Goal: Communication & Community: Share content

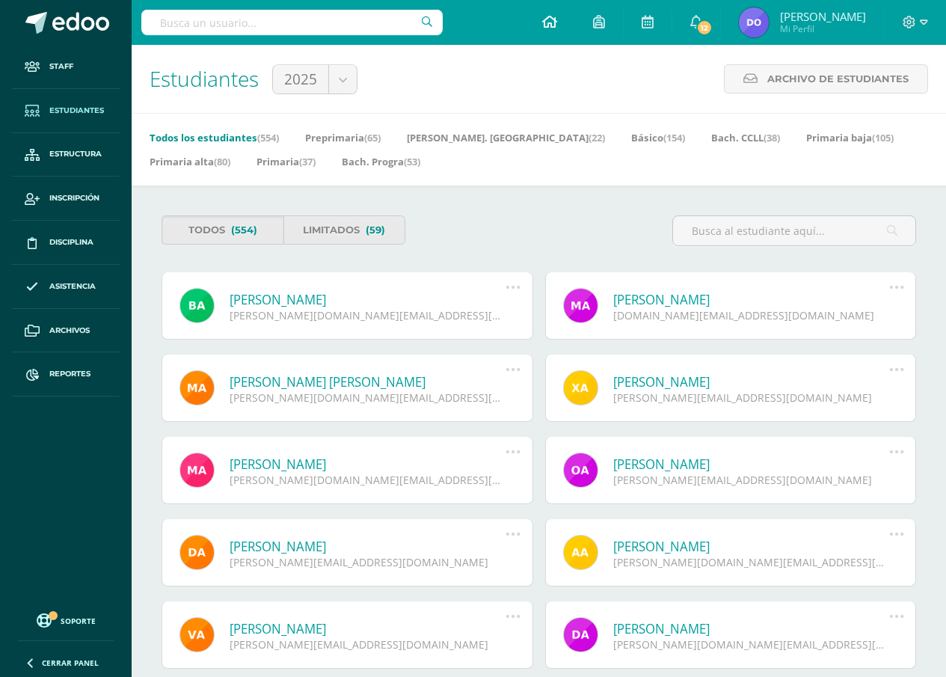
click at [545, 22] on icon at bounding box center [549, 21] width 15 height 13
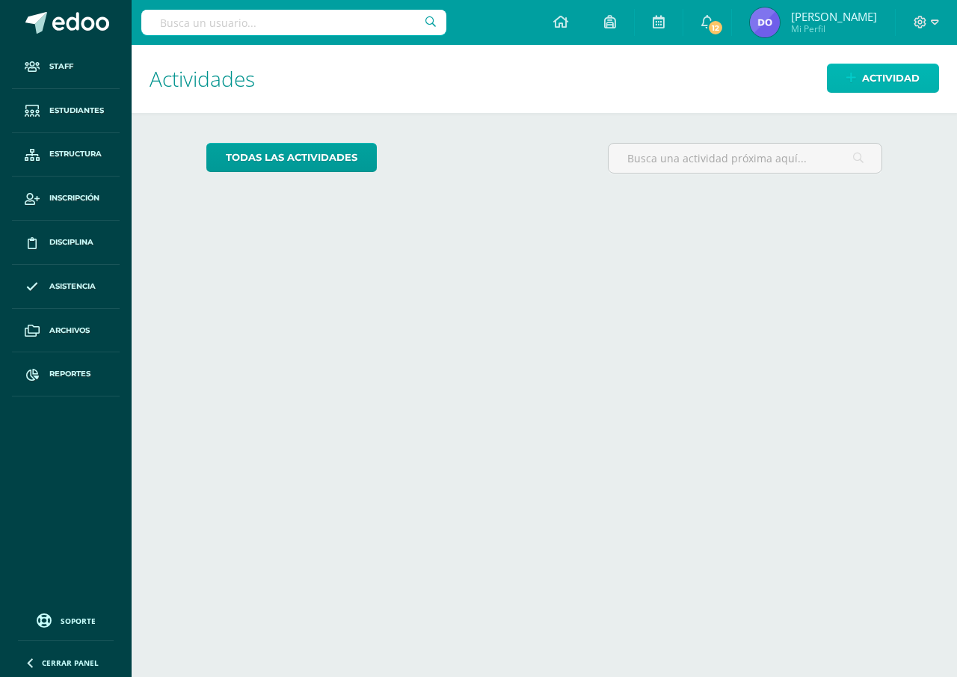
click at [851, 80] on icon at bounding box center [852, 78] width 10 height 13
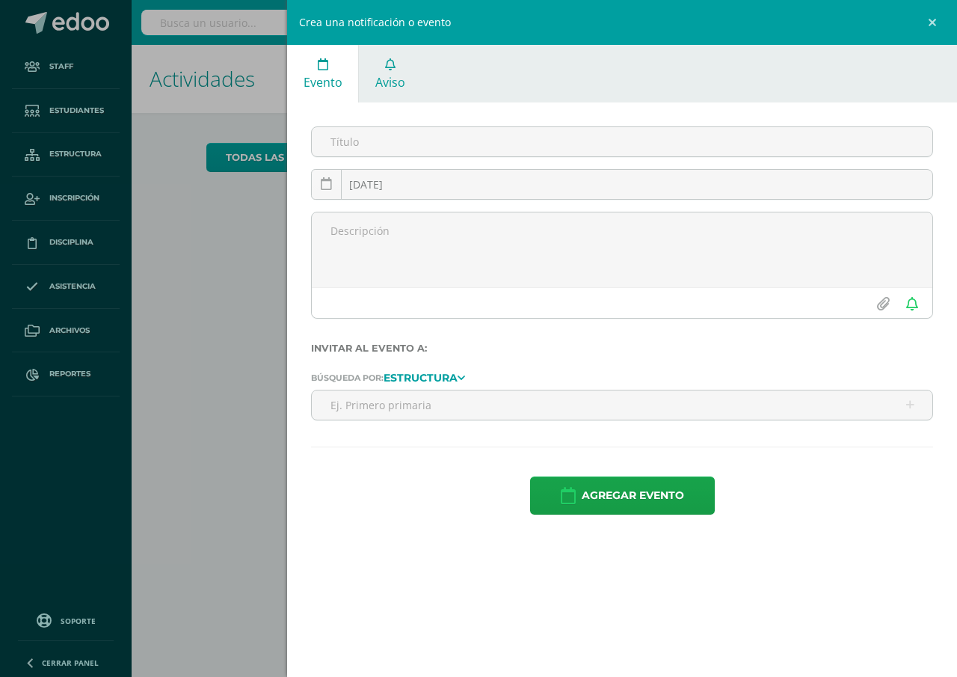
click at [387, 75] on span "Aviso" at bounding box center [390, 82] width 30 height 16
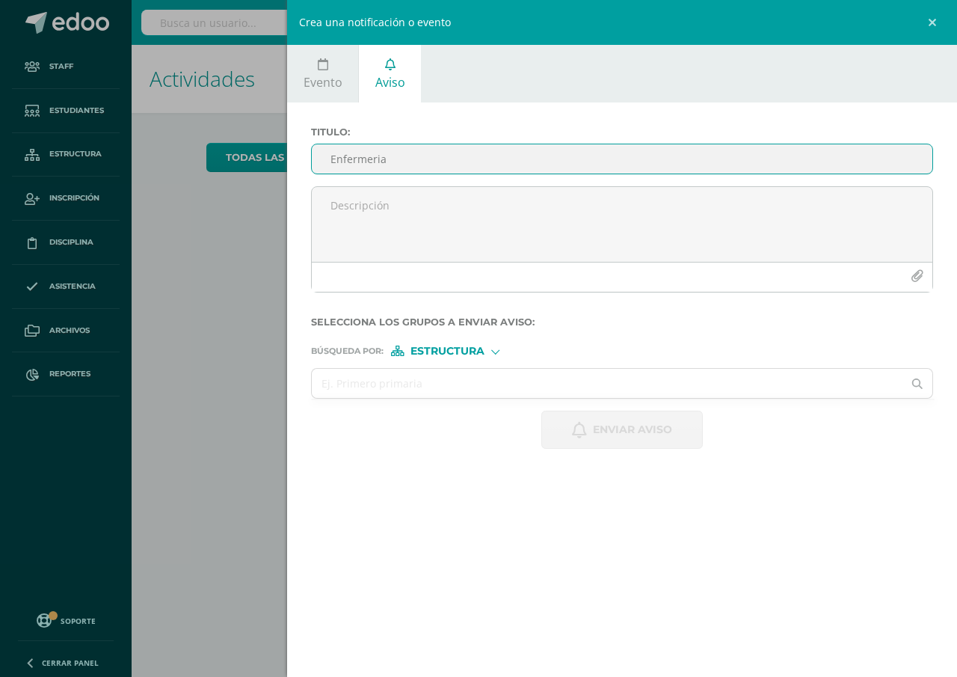
type input "Enfermeria"
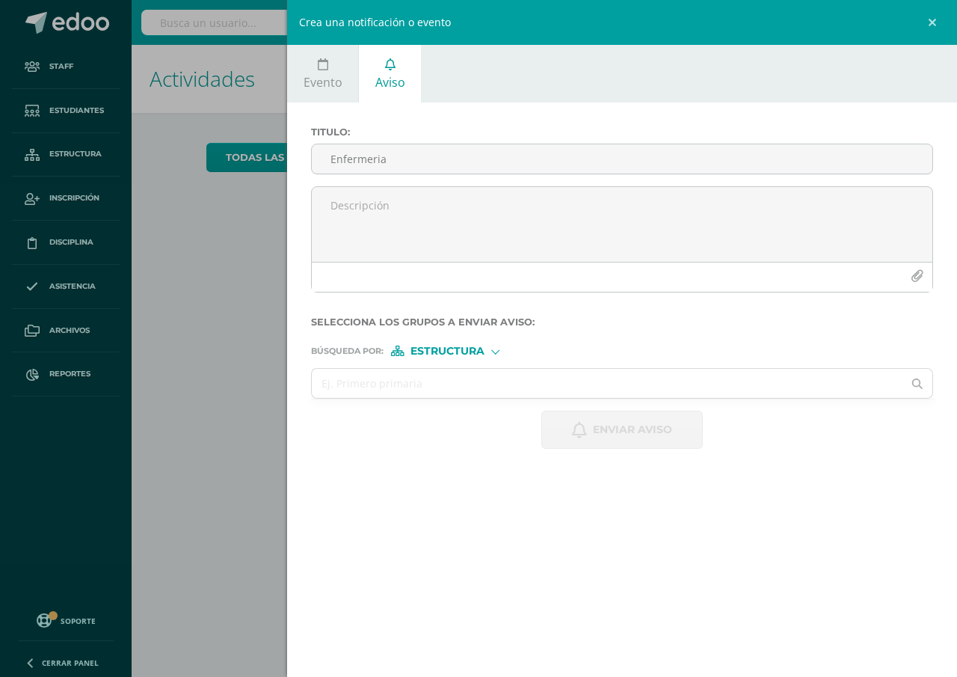
click at [236, 252] on div "Crea una notificación o evento Evento Aviso 2025-10-11 October, 2025 Mo Tu We T…" at bounding box center [478, 338] width 957 height 677
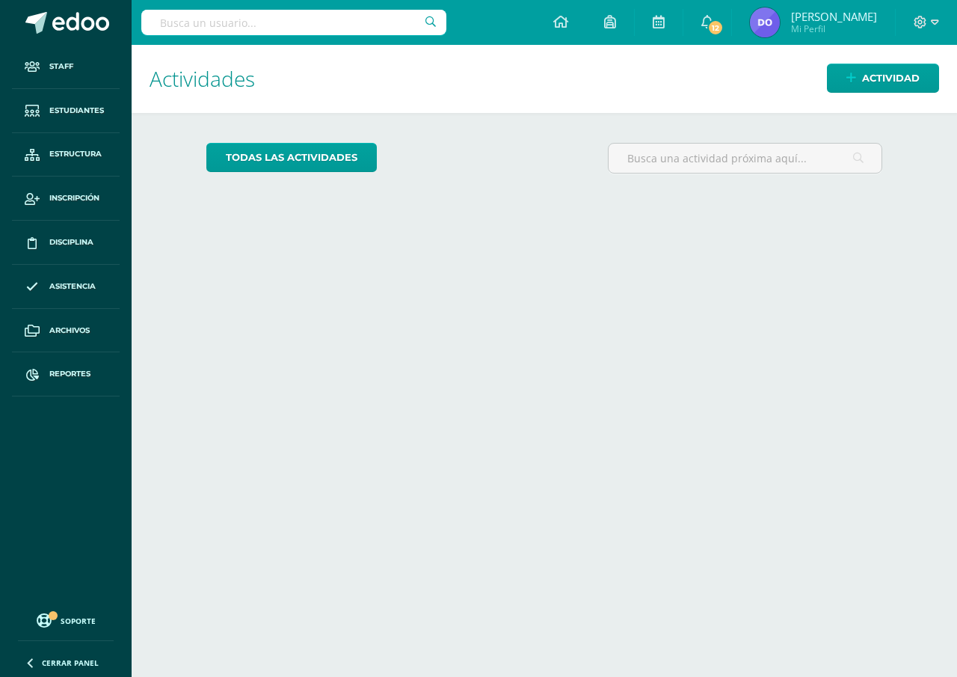
click at [275, 19] on input "text" at bounding box center [293, 22] width 305 height 25
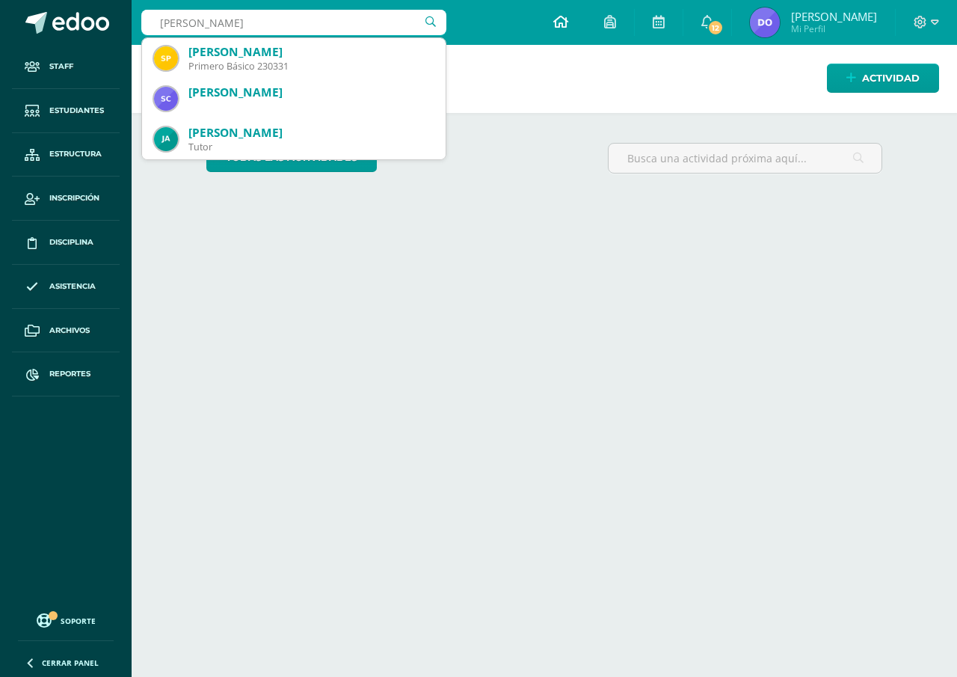
type input "sara prado"
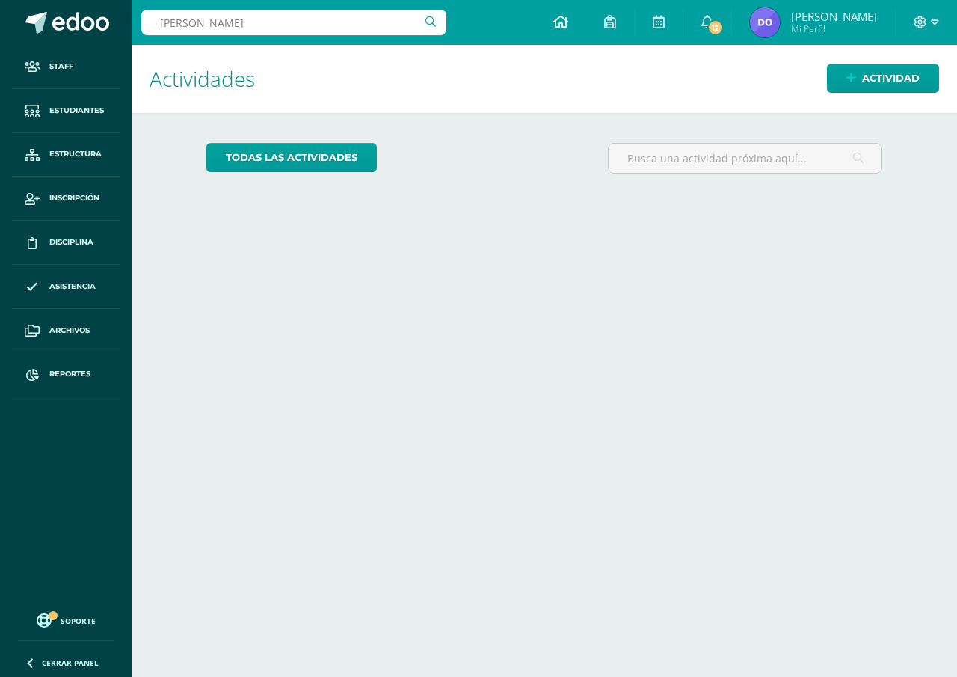
click at [553, 22] on icon at bounding box center [560, 21] width 15 height 13
click at [854, 83] on icon at bounding box center [852, 78] width 10 height 13
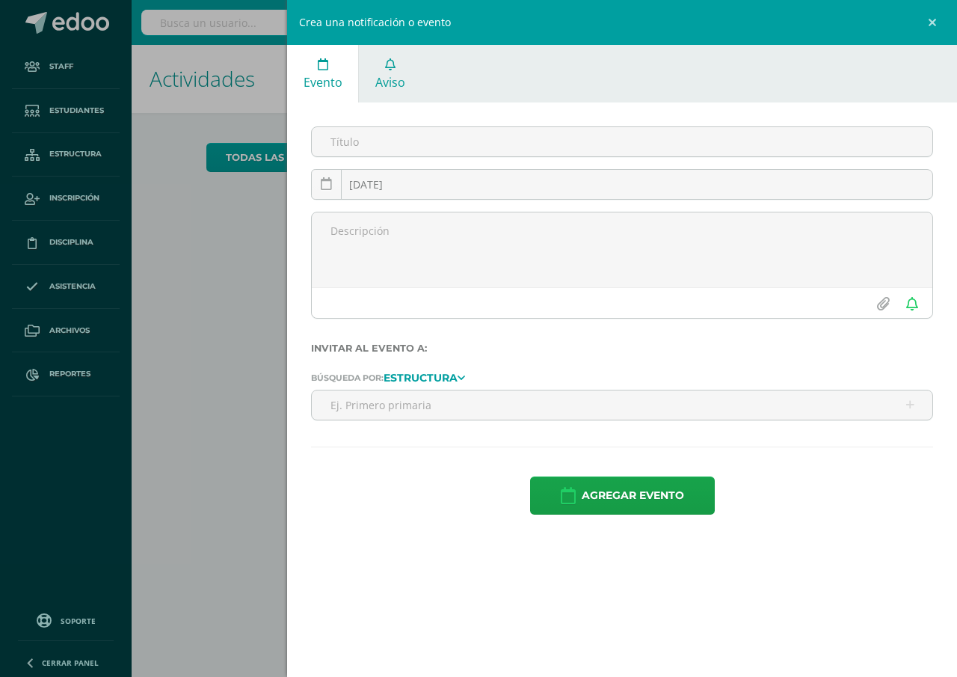
click at [396, 87] on span "Aviso" at bounding box center [390, 82] width 30 height 16
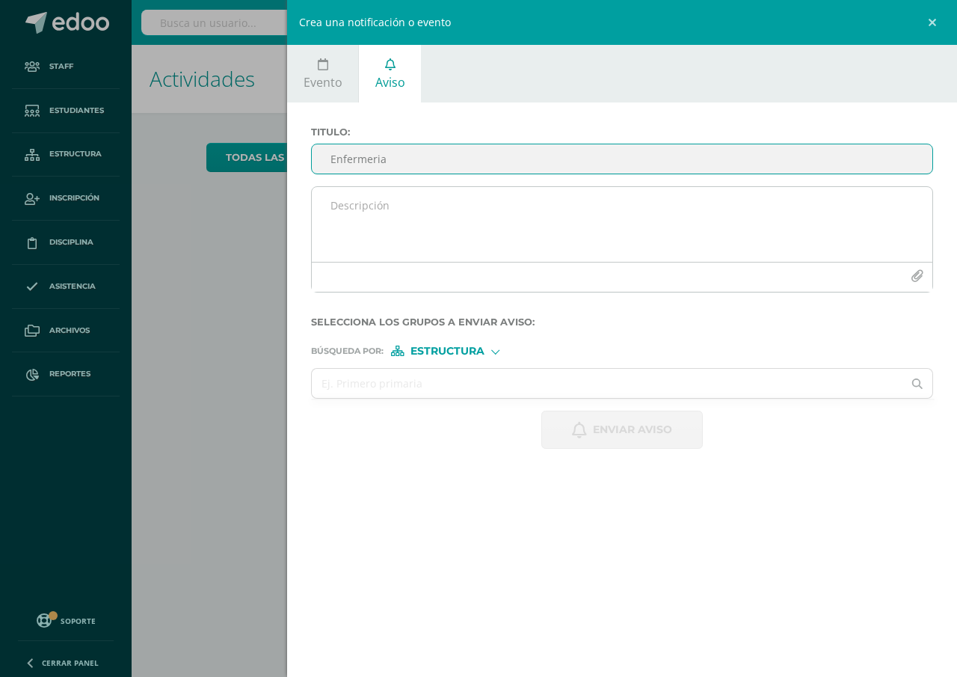
type input "Enfermeria"
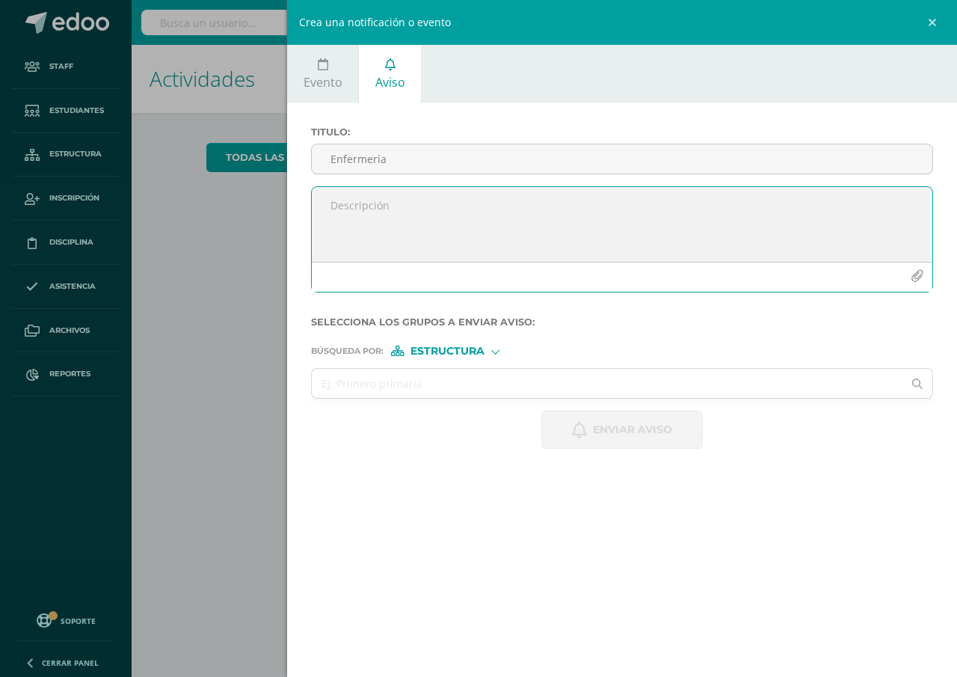
click at [324, 206] on textarea at bounding box center [622, 224] width 621 height 75
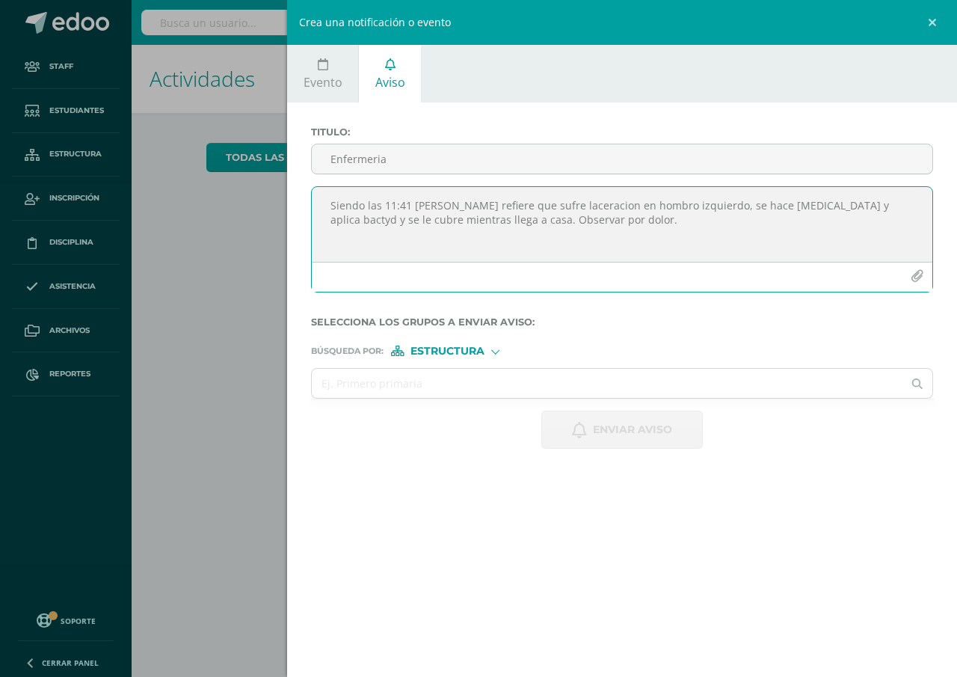
type textarea "Siendo las 11:41 Sara Prado refiere que sufre laceracion en hombro izquierdo, s…"
click at [438, 352] on span "Estructura" at bounding box center [448, 351] width 74 height 8
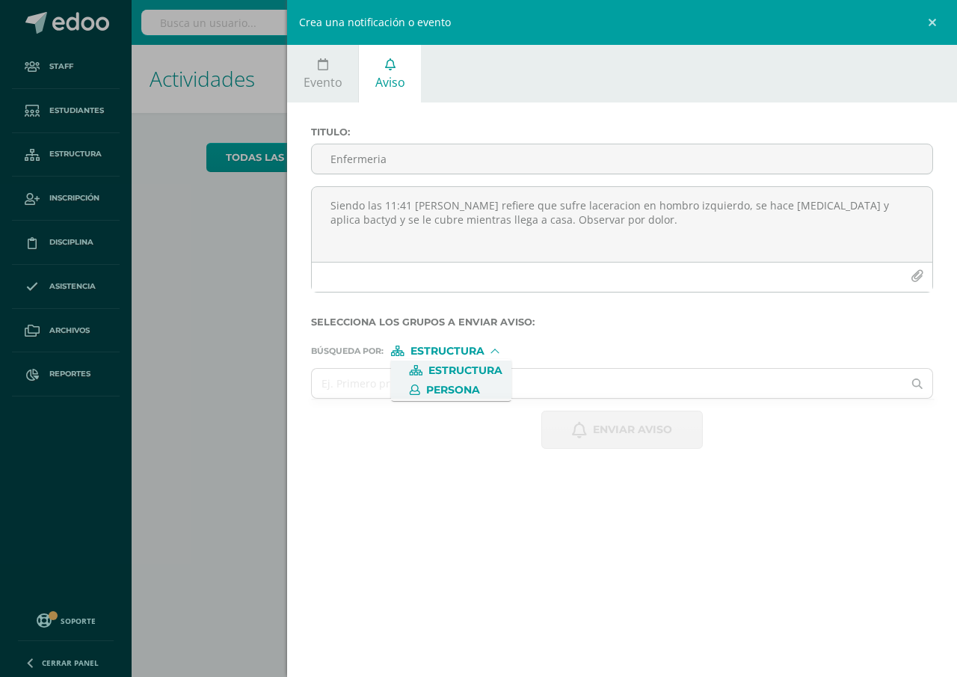
click at [438, 390] on span "Persona" at bounding box center [453, 390] width 54 height 8
click at [343, 387] on input "text" at bounding box center [607, 383] width 591 height 29
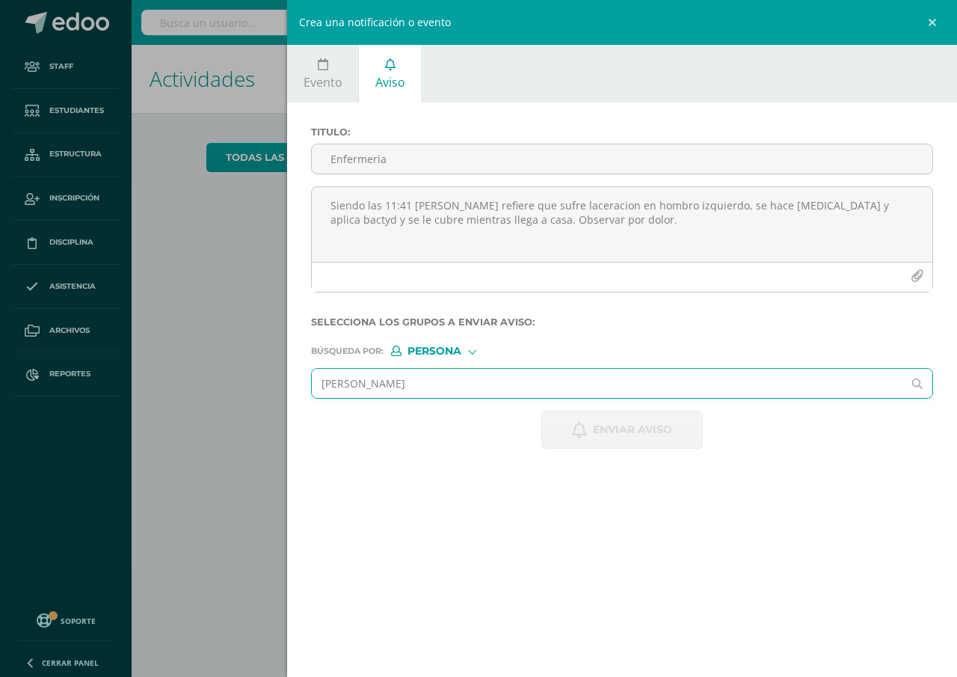
type input "rosana gomez"
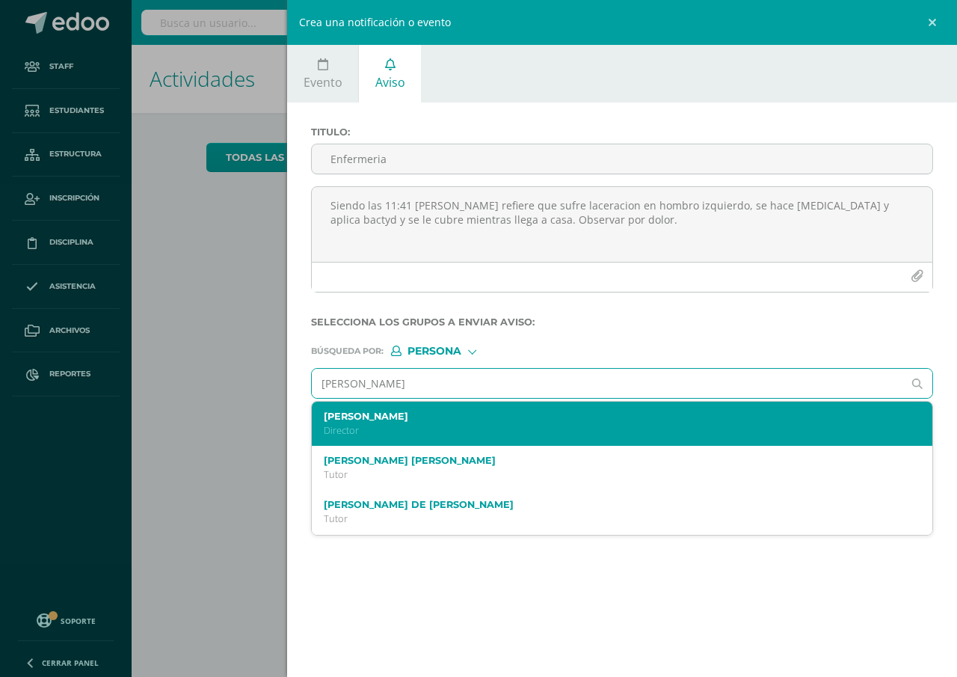
click at [355, 418] on label "Rosana Gómez" at bounding box center [609, 416] width 570 height 11
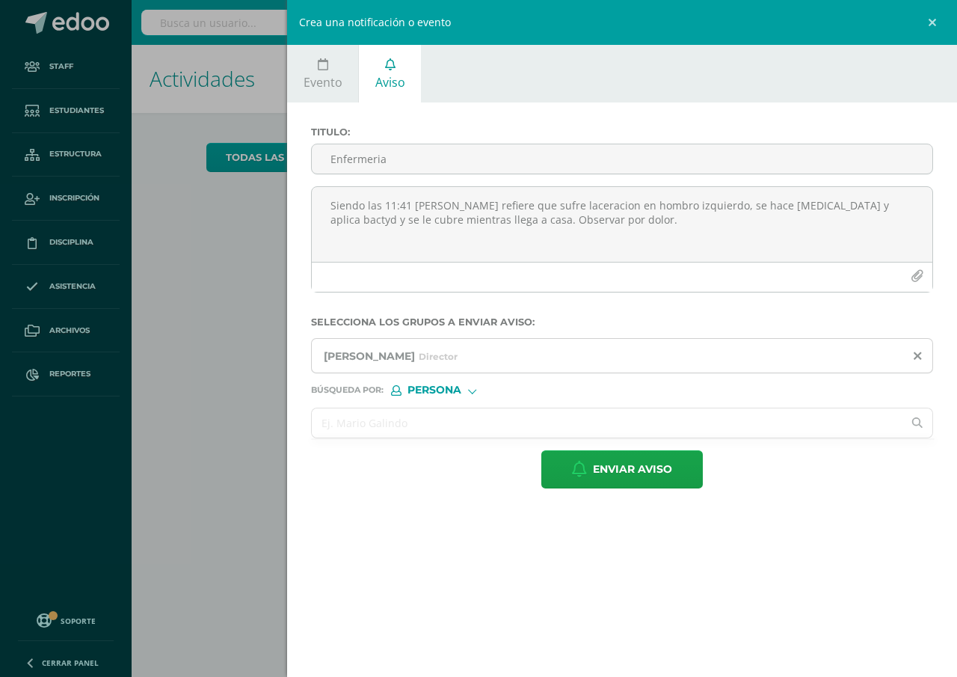
click at [341, 416] on input "text" at bounding box center [607, 422] width 591 height 29
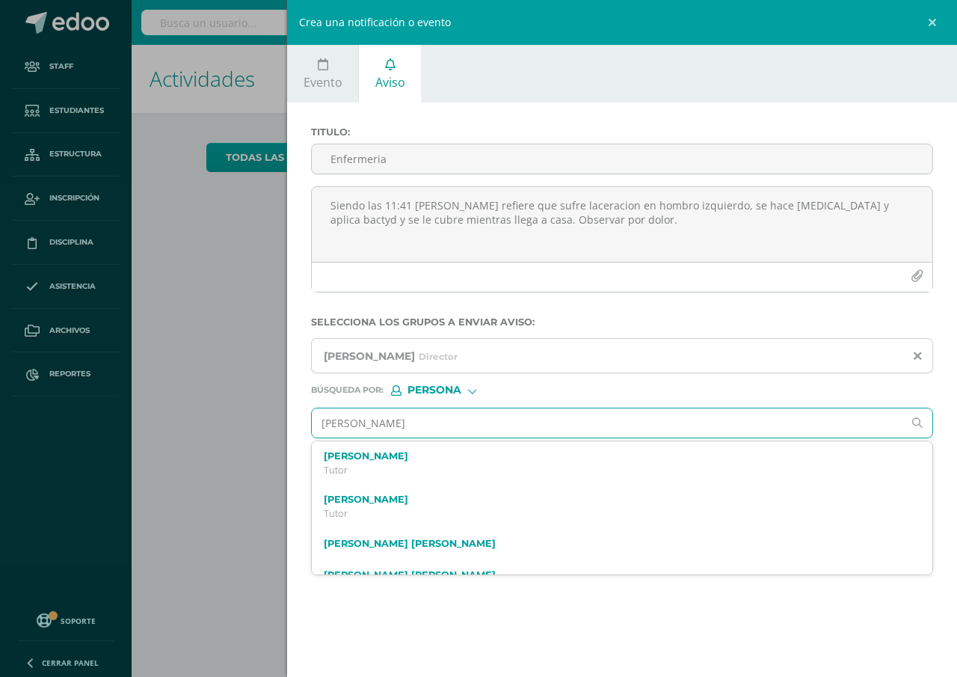
type input "Sara prado"
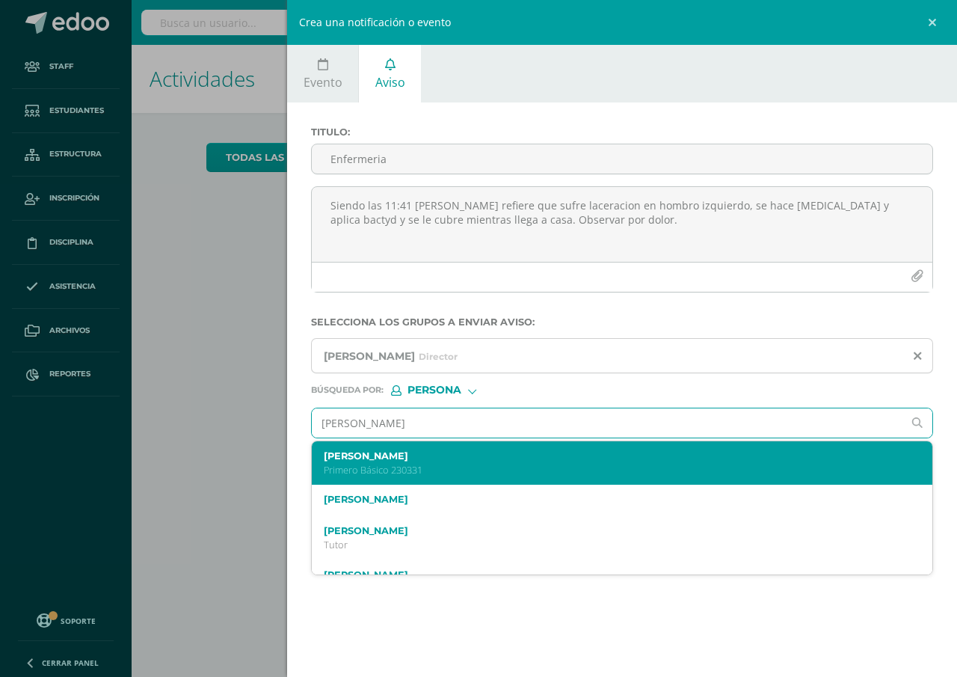
click at [378, 460] on label "Sara Inés Prado Lam" at bounding box center [609, 455] width 570 height 11
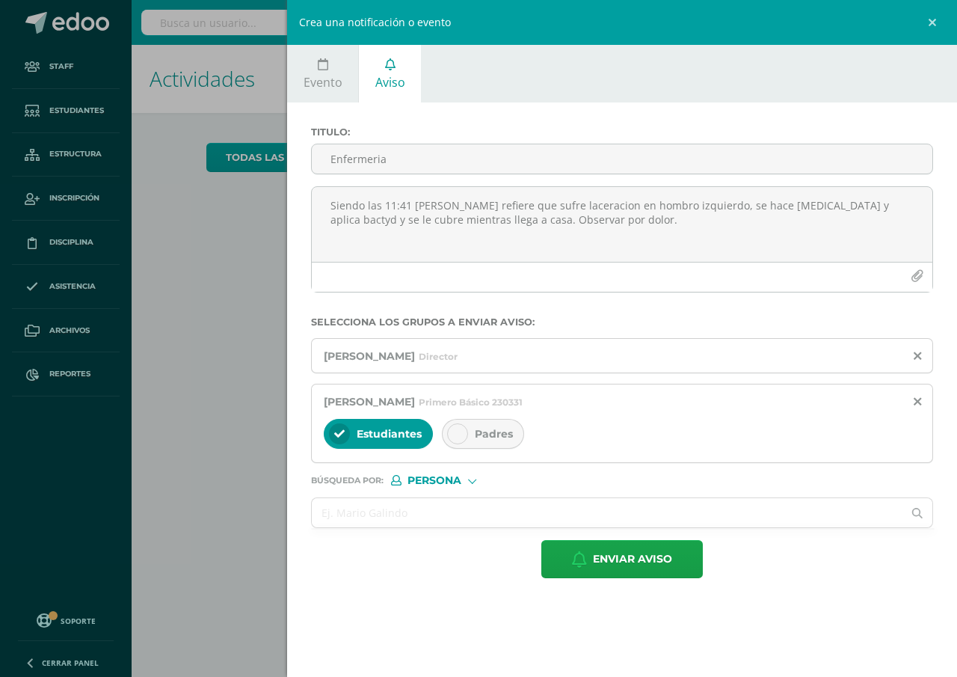
click at [488, 435] on span "Padres" at bounding box center [494, 433] width 38 height 13
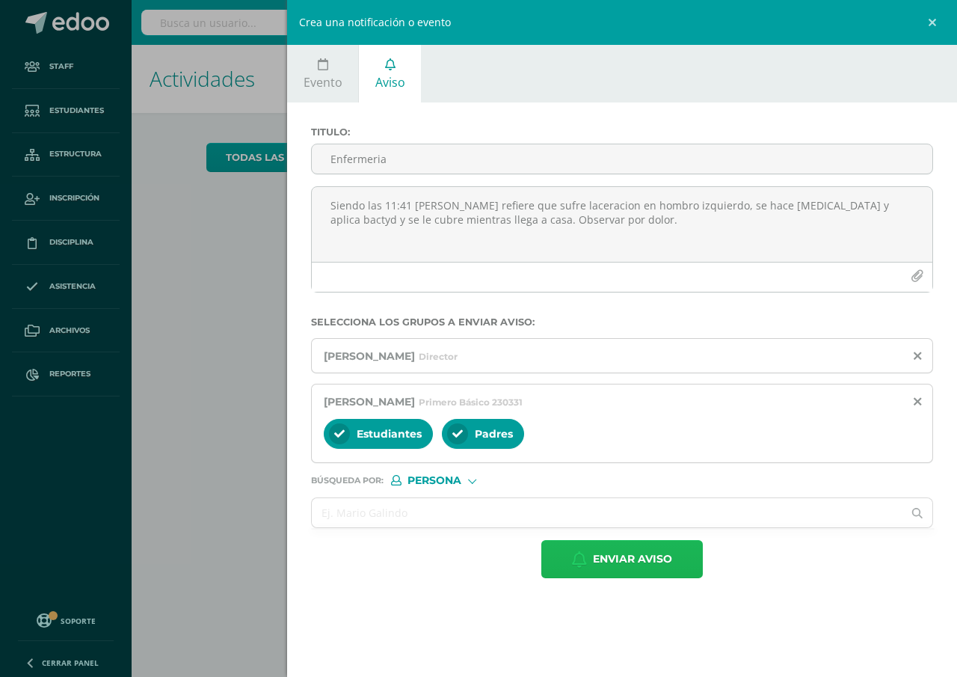
click at [618, 561] on span "Enviar aviso" at bounding box center [632, 559] width 79 height 37
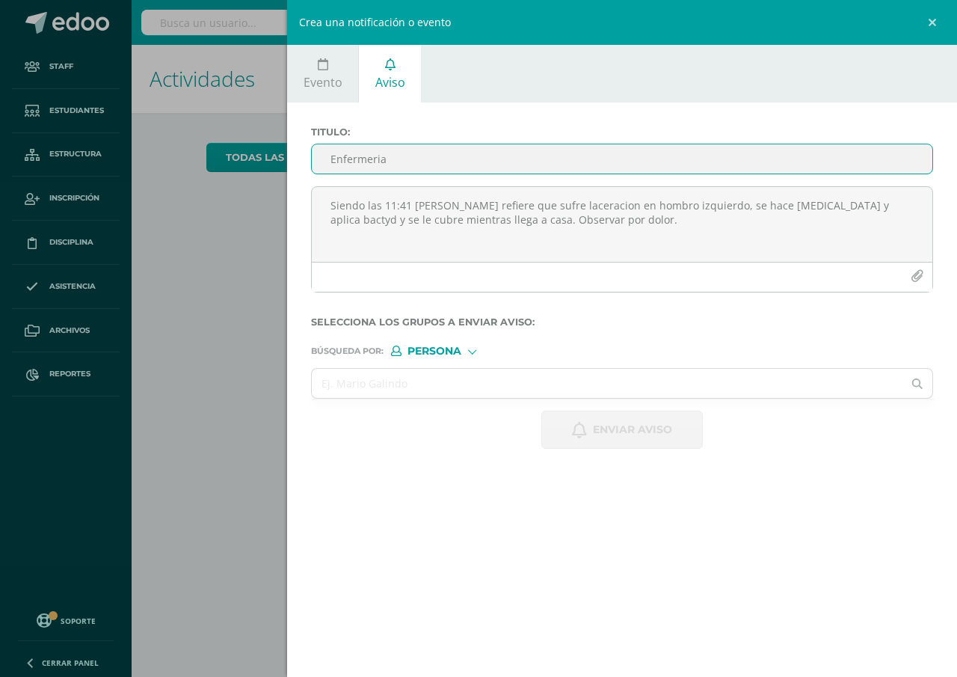
click at [323, 153] on input "Enfermeria" at bounding box center [622, 158] width 621 height 29
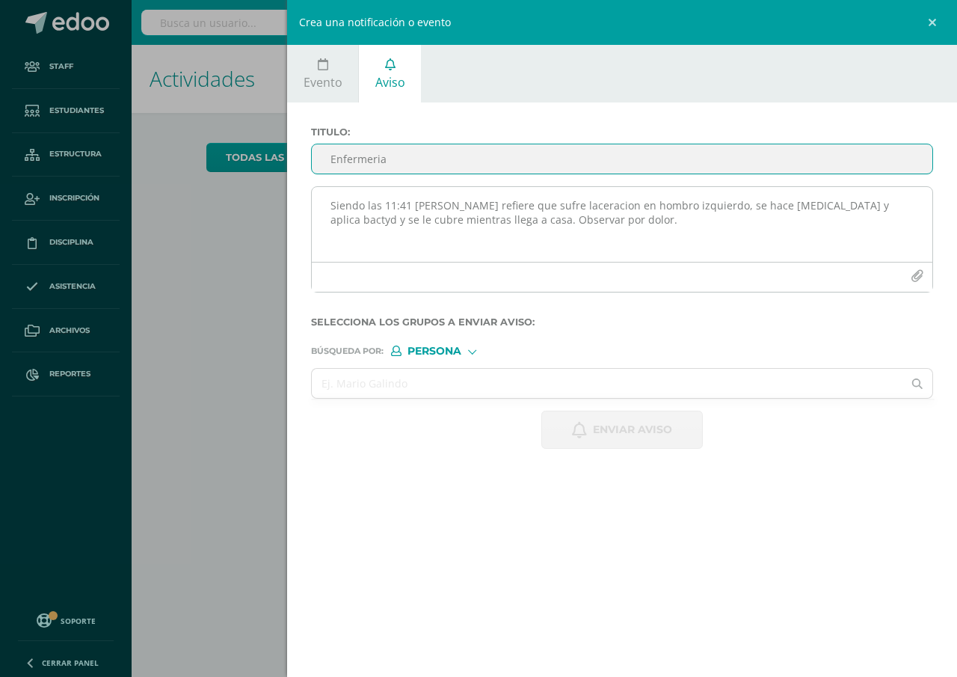
type input "Enfermeria"
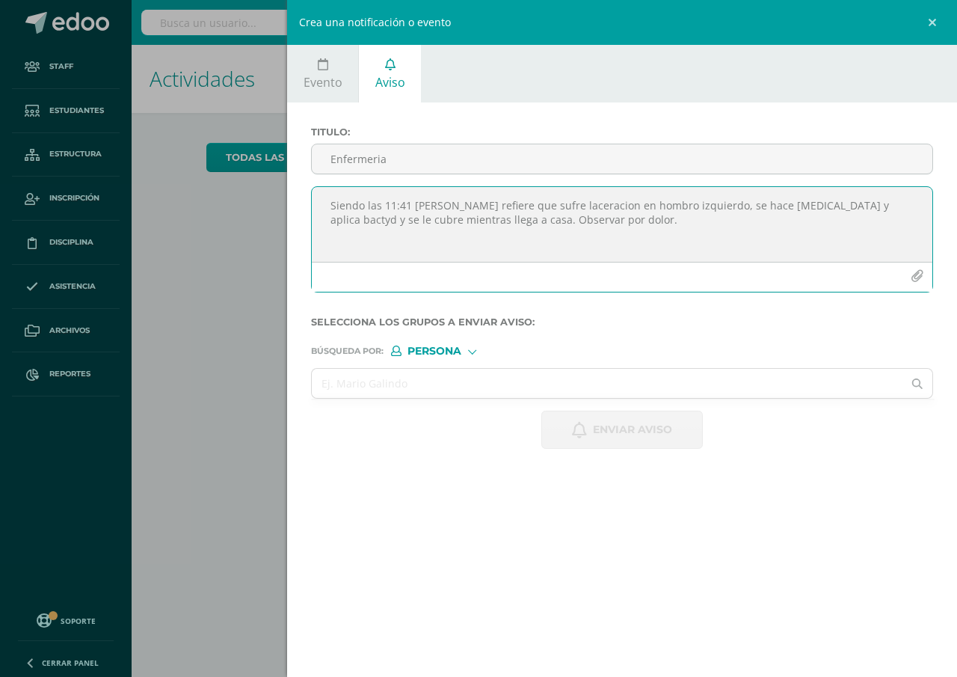
click at [329, 212] on textarea "Siendo las 11:41 Sara Prado refiere que sufre laceracion en hombro izquierdo, s…" at bounding box center [622, 224] width 621 height 75
type textarea "Siendo las 10:00 Javir Lopez refiere dolor de estomago, se le proporciona un té…"
click at [431, 350] on span "Persona" at bounding box center [435, 351] width 54 height 8
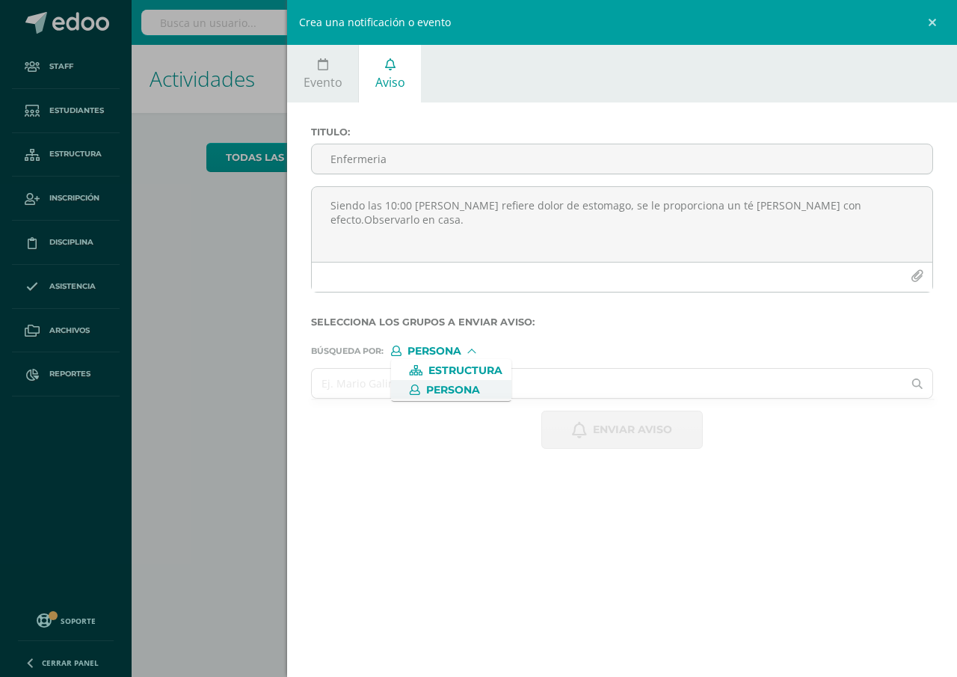
click at [435, 390] on span "Persona" at bounding box center [453, 390] width 54 height 8
click at [335, 381] on input "text" at bounding box center [607, 383] width 591 height 29
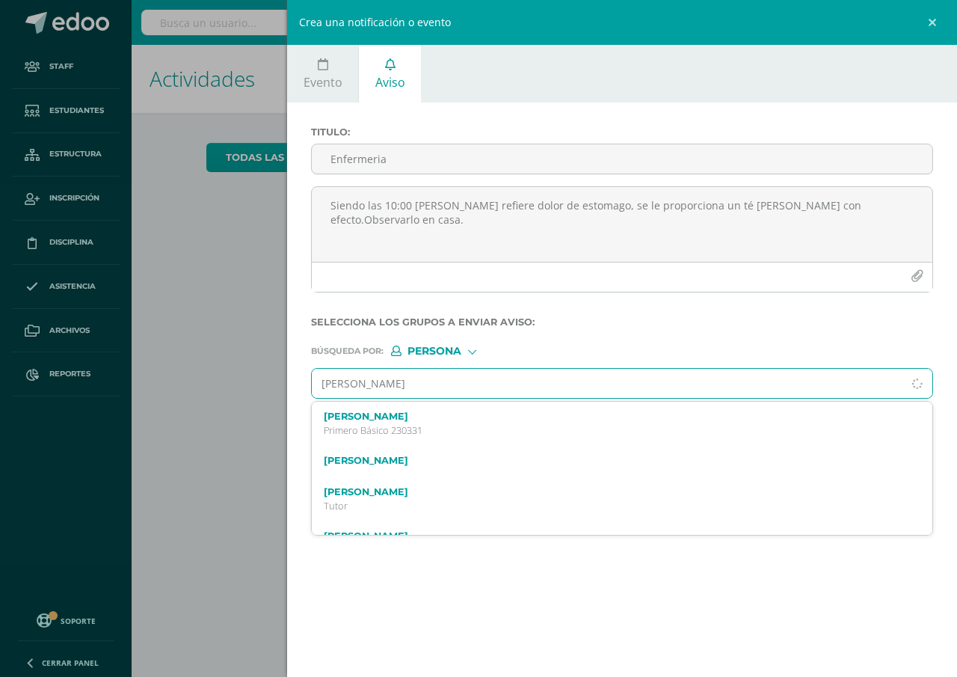
type input "claudia rizo"
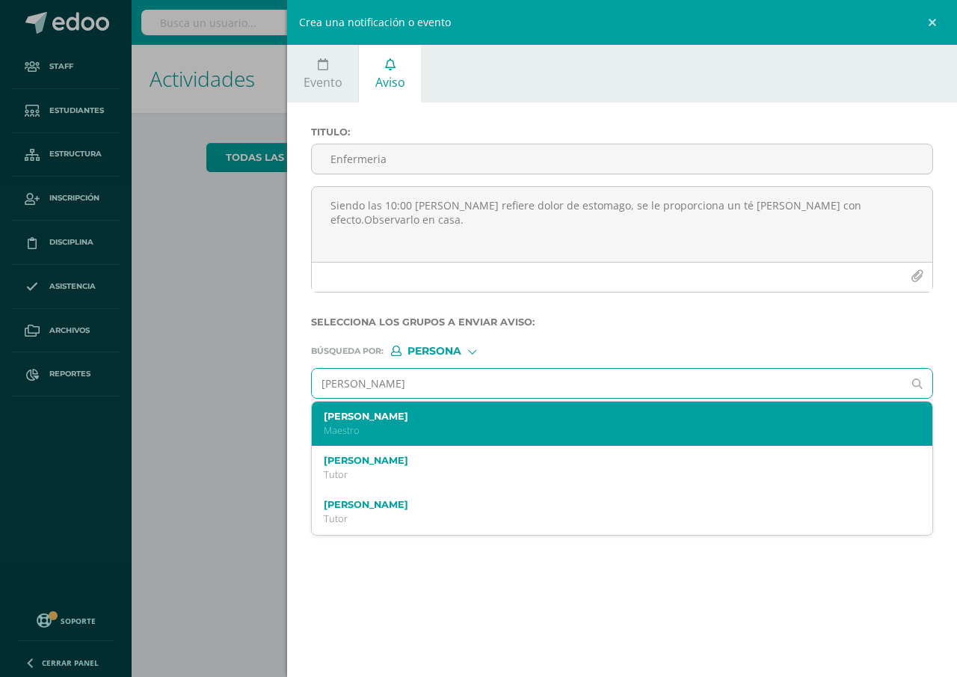
click at [355, 426] on p "Maestro" at bounding box center [609, 430] width 570 height 13
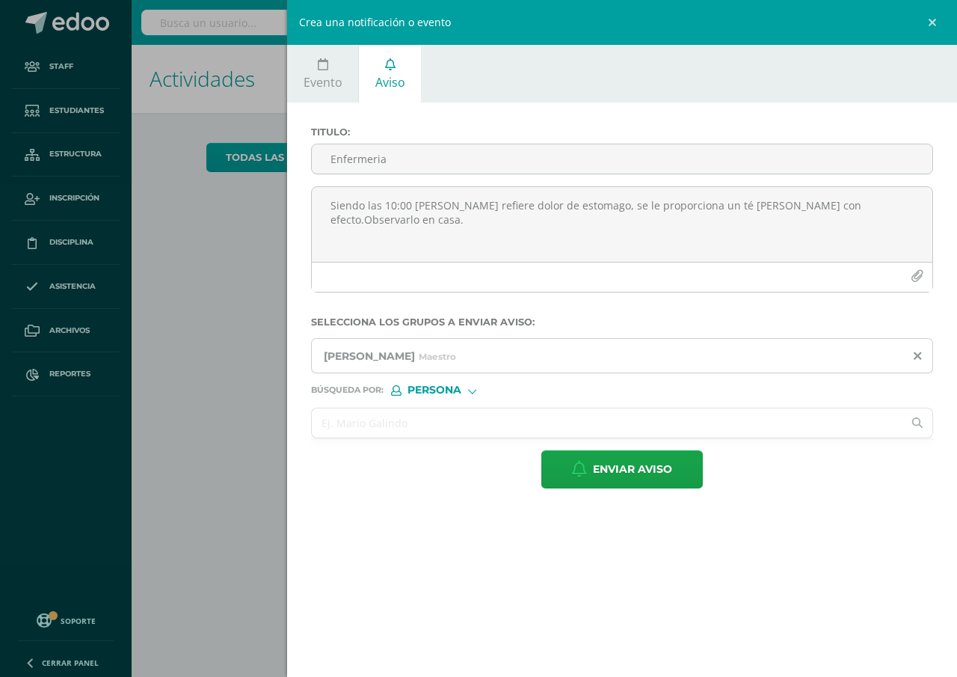
click at [334, 425] on input "text" at bounding box center [607, 422] width 591 height 29
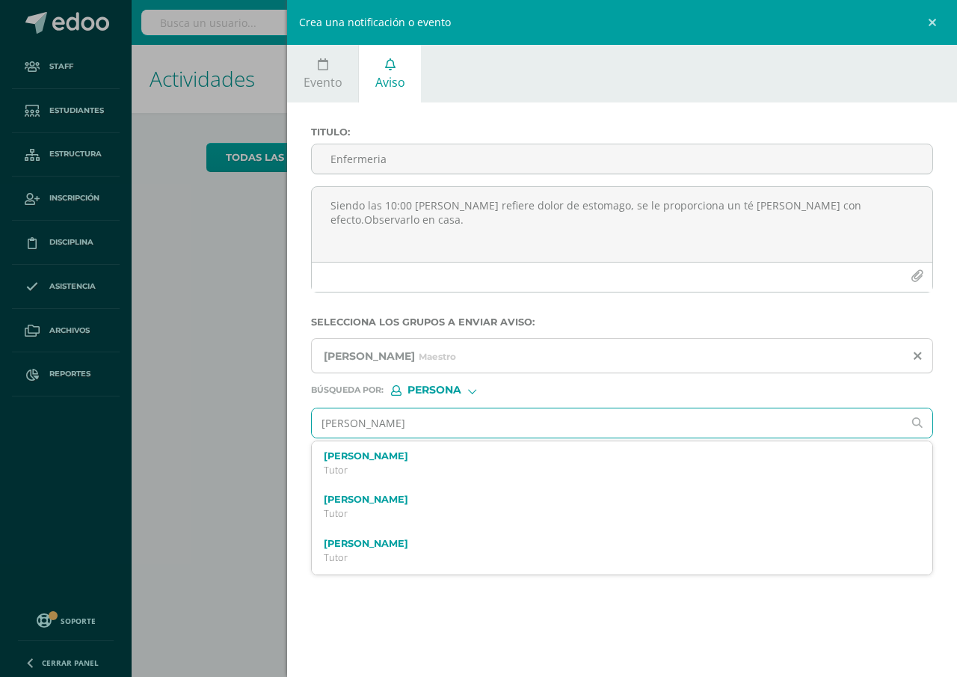
type input "Javier lopez"
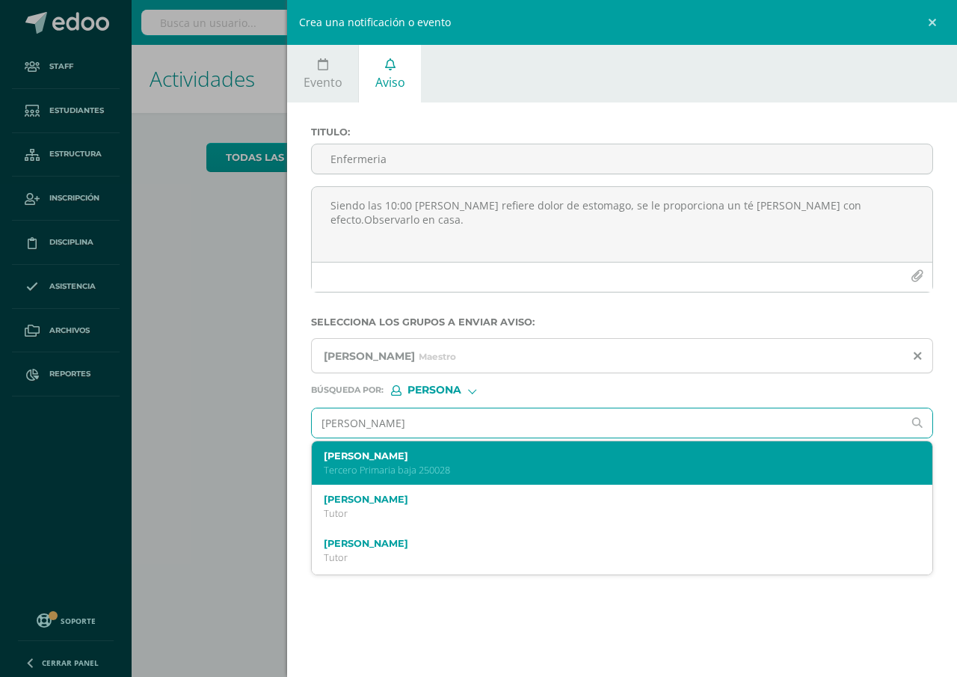
click at [366, 464] on p "Tercero Primaria baja 250028" at bounding box center [609, 470] width 570 height 13
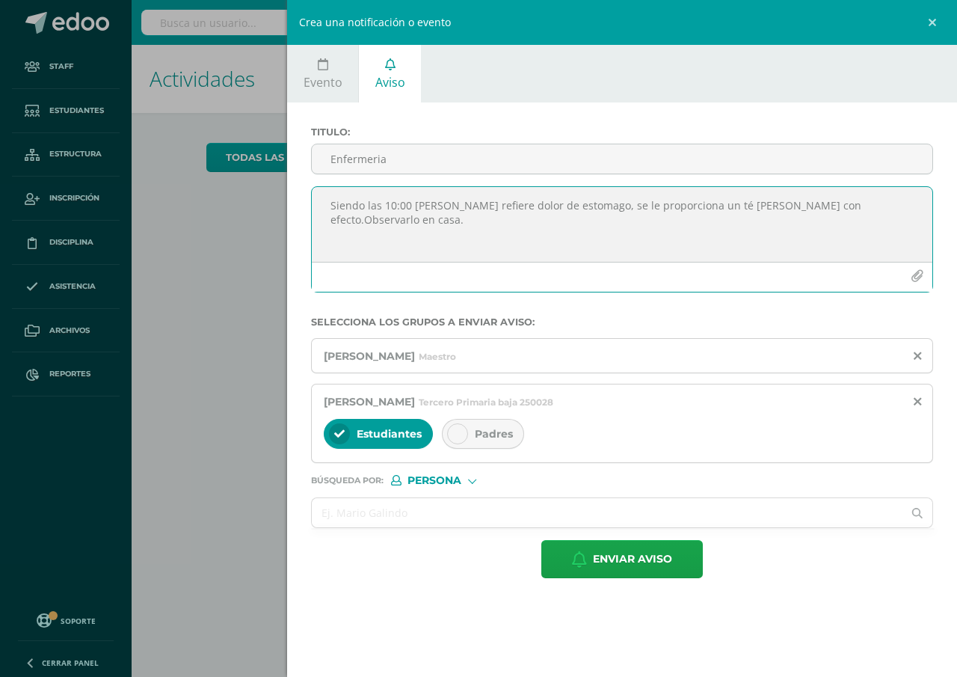
click at [429, 204] on textarea "Siendo las 10:00 Javir Lopez refiere dolor de estomago, se le proporciona un té…" at bounding box center [622, 224] width 621 height 75
type textarea "Siendo las 10:00 Javier Lopez refiere dolor de estomago, se le proporciona un t…"
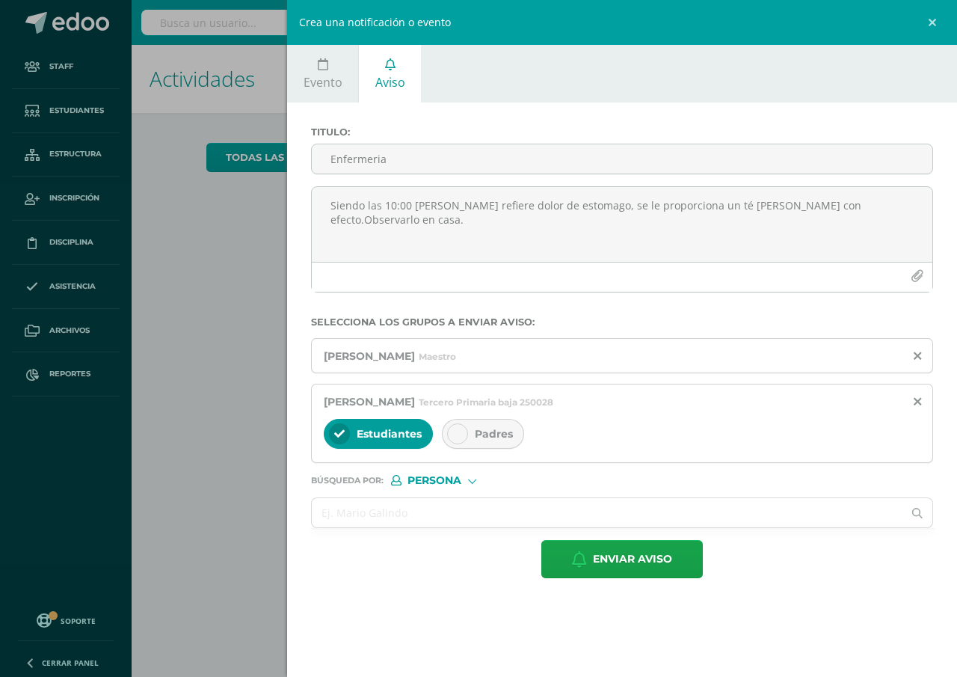
click at [494, 430] on span "Padres" at bounding box center [494, 433] width 38 height 13
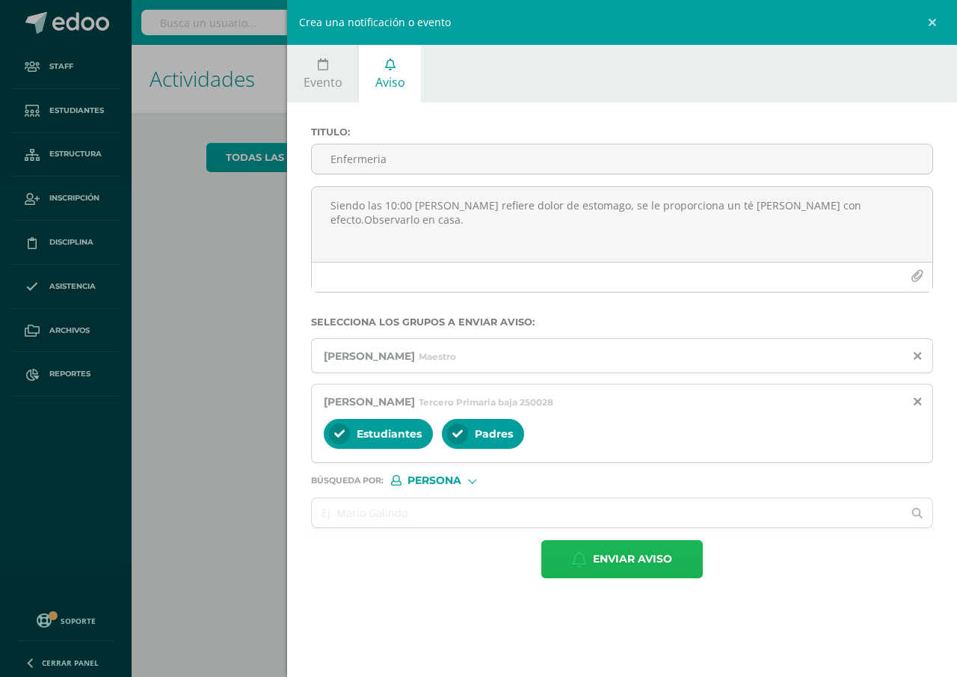
click at [626, 548] on span "Enviar aviso" at bounding box center [632, 559] width 79 height 37
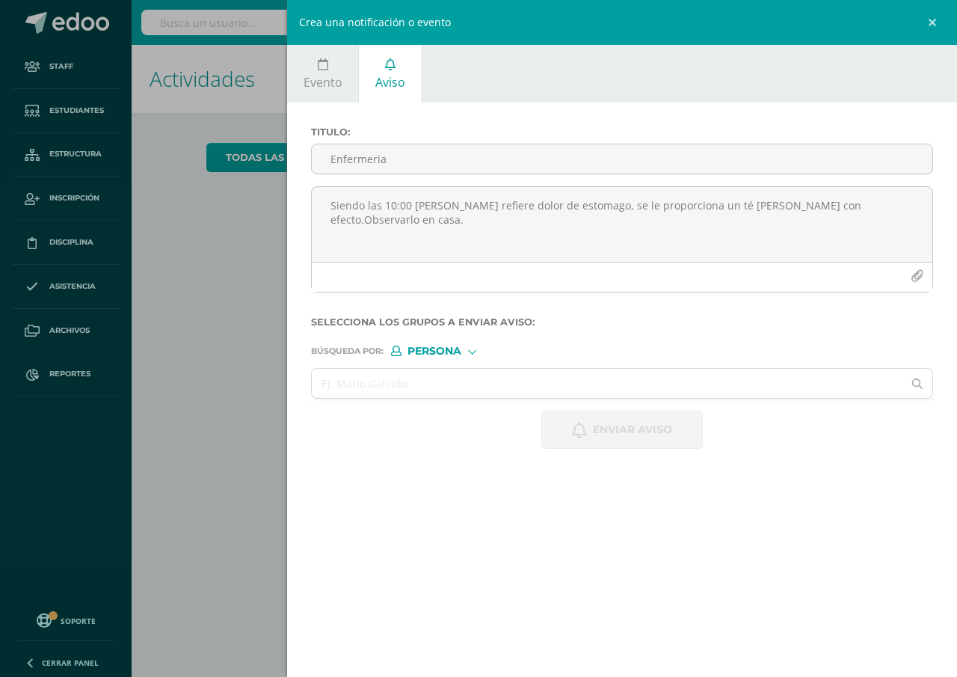
click at [141, 445] on div "Crea una notificación o evento Evento Aviso 2025-10-11 October, 2025 Mo Tu We T…" at bounding box center [478, 338] width 957 height 677
